Goal: Task Accomplishment & Management: Manage account settings

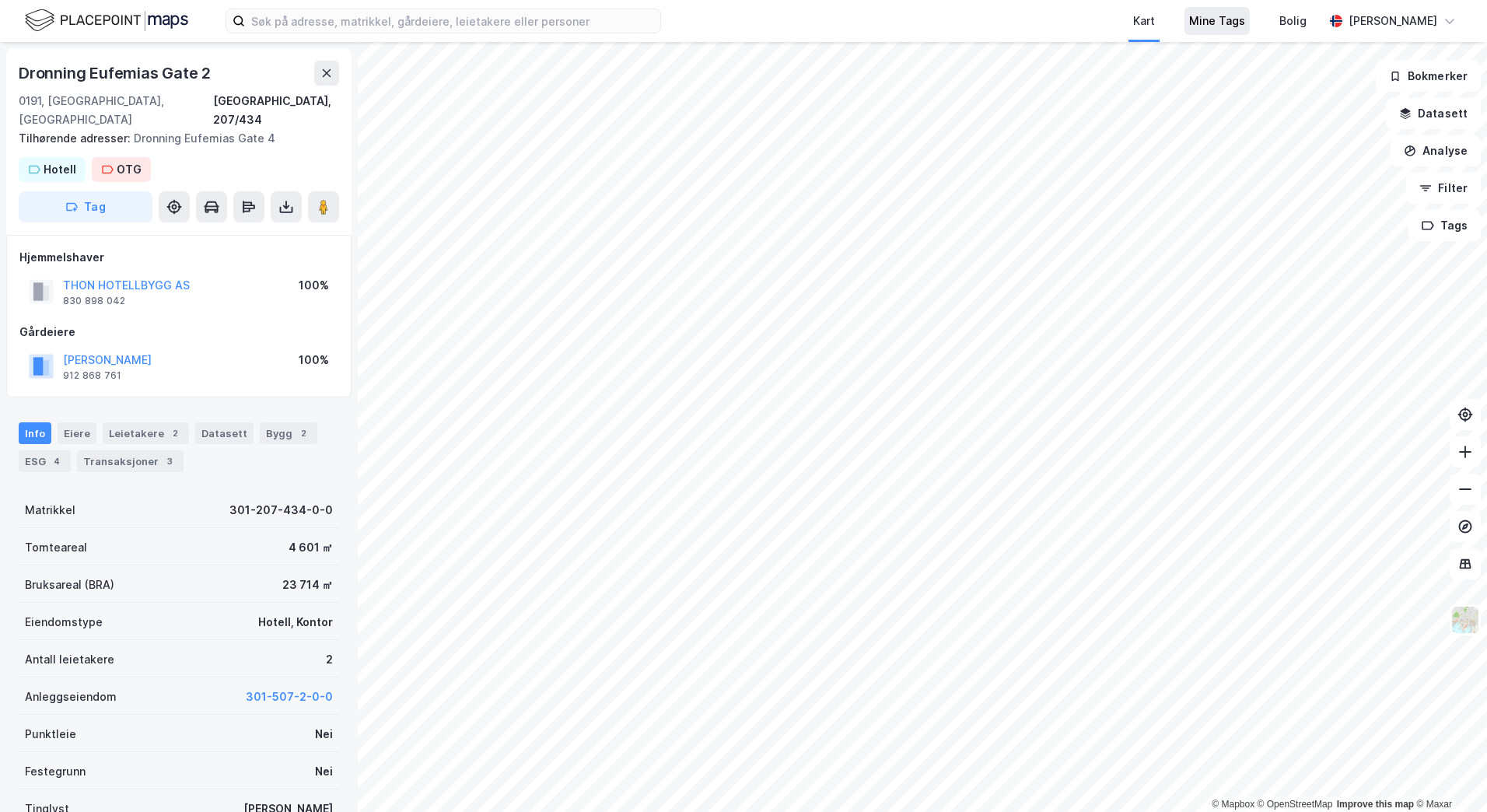
click at [1243, 18] on div "Mine Tags" at bounding box center [1217, 21] width 56 height 19
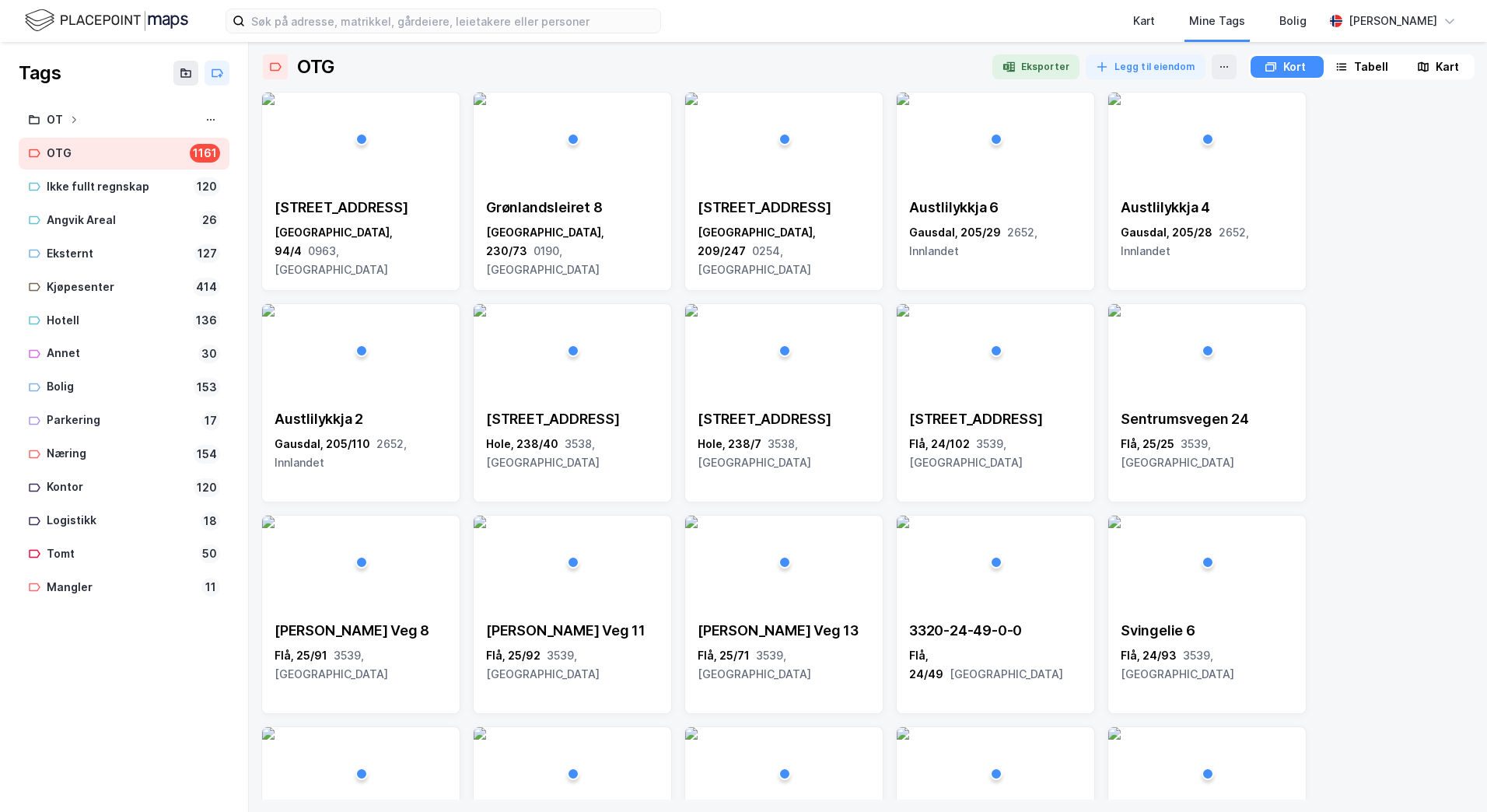
click at [1372, 71] on div "Tabell" at bounding box center [1371, 67] width 34 height 19
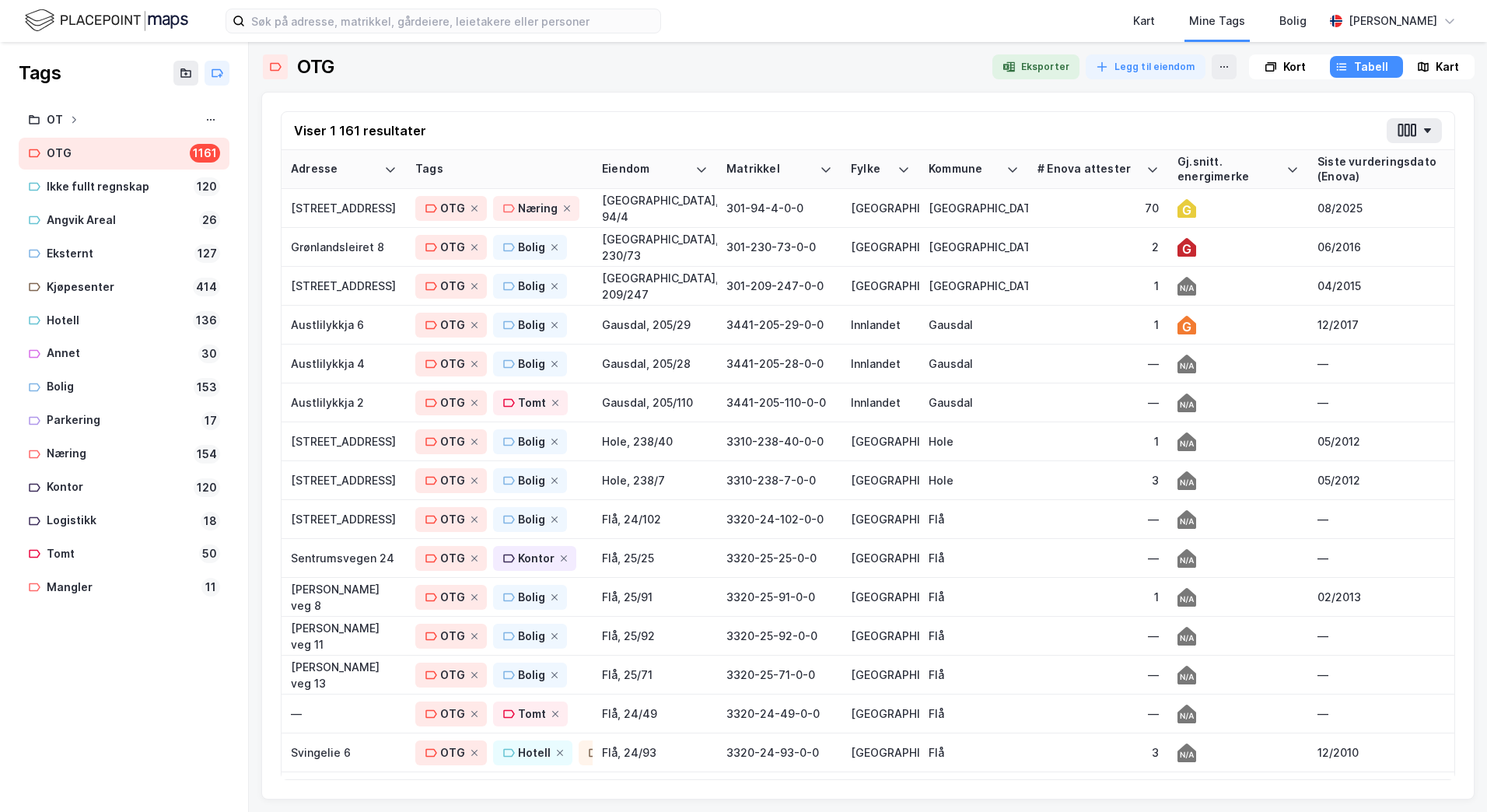
click at [1352, 171] on div "Siste vurderingsdato (Enova)" at bounding box center [1396, 169] width 157 height 29
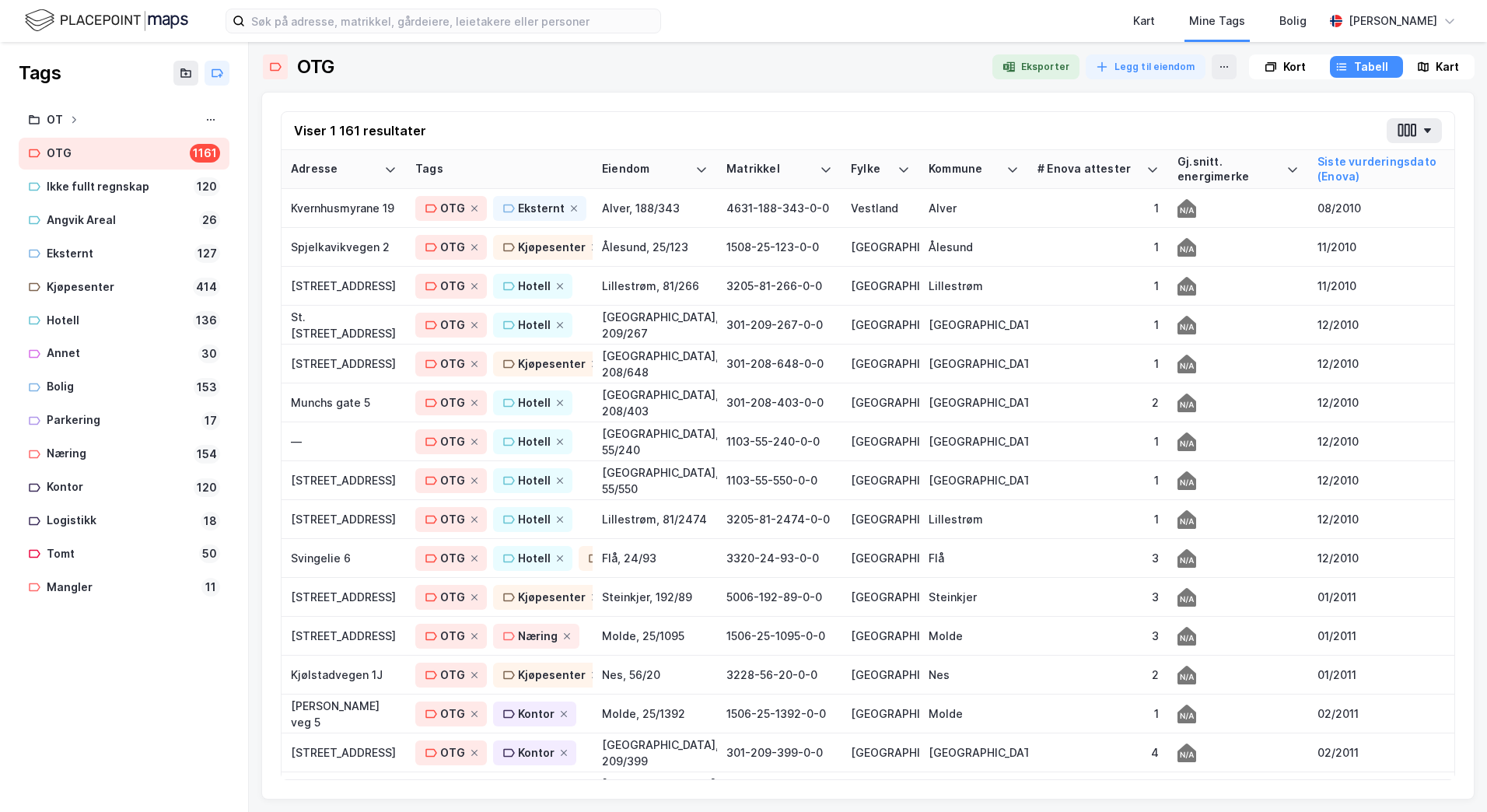
click at [1350, 159] on div "Siste vurderingsdato (Enova)" at bounding box center [1396, 169] width 157 height 29
